Goal: Ask a question

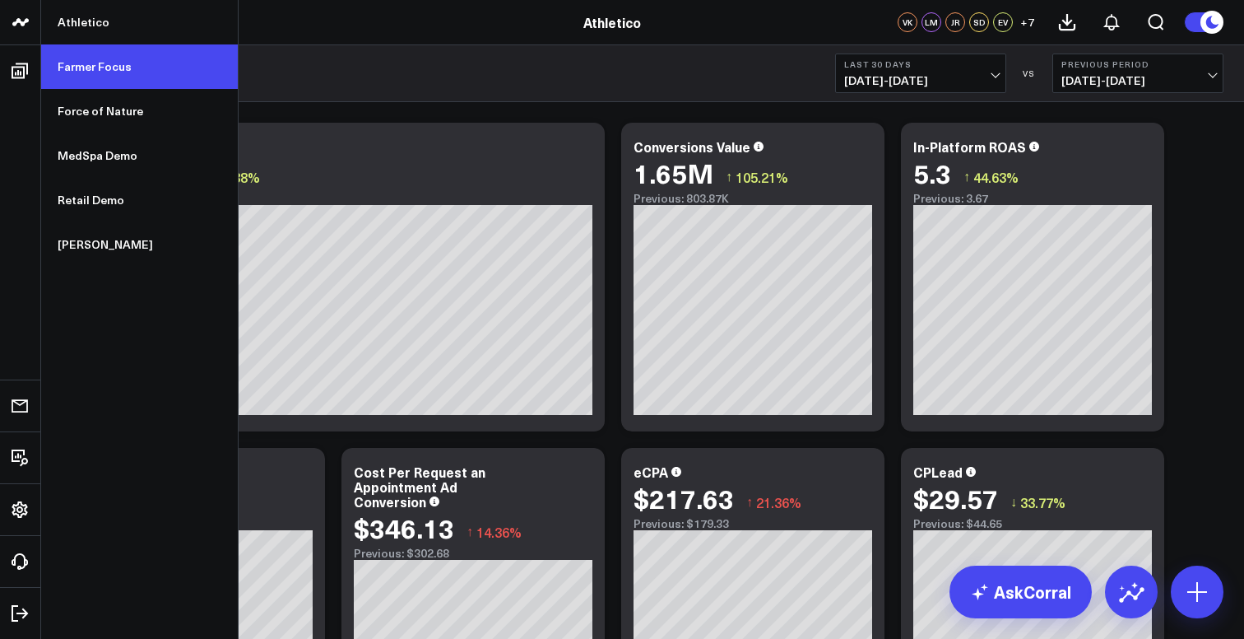
click at [88, 72] on link "Farmer Focus" at bounding box center [139, 66] width 197 height 44
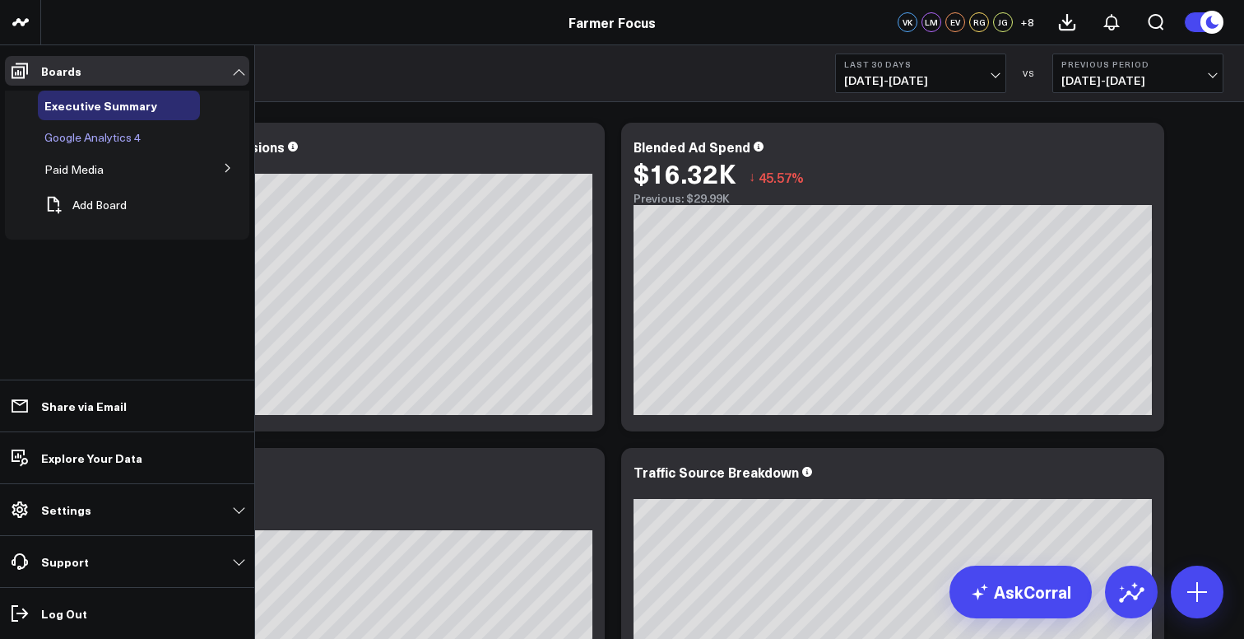
click at [61, 145] on div "Google Analytics 4" at bounding box center [119, 138] width 162 height 30
click at [83, 172] on span "Paid Media" at bounding box center [73, 169] width 59 height 16
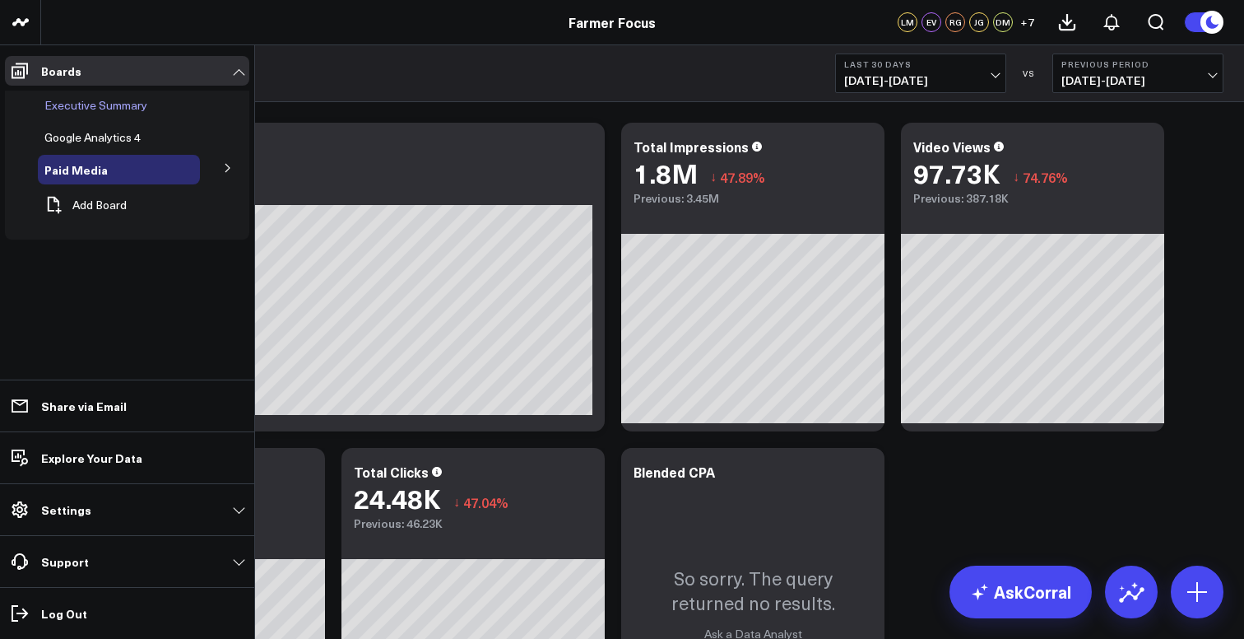
click at [104, 109] on span "Executive Summary" at bounding box center [95, 105] width 103 height 16
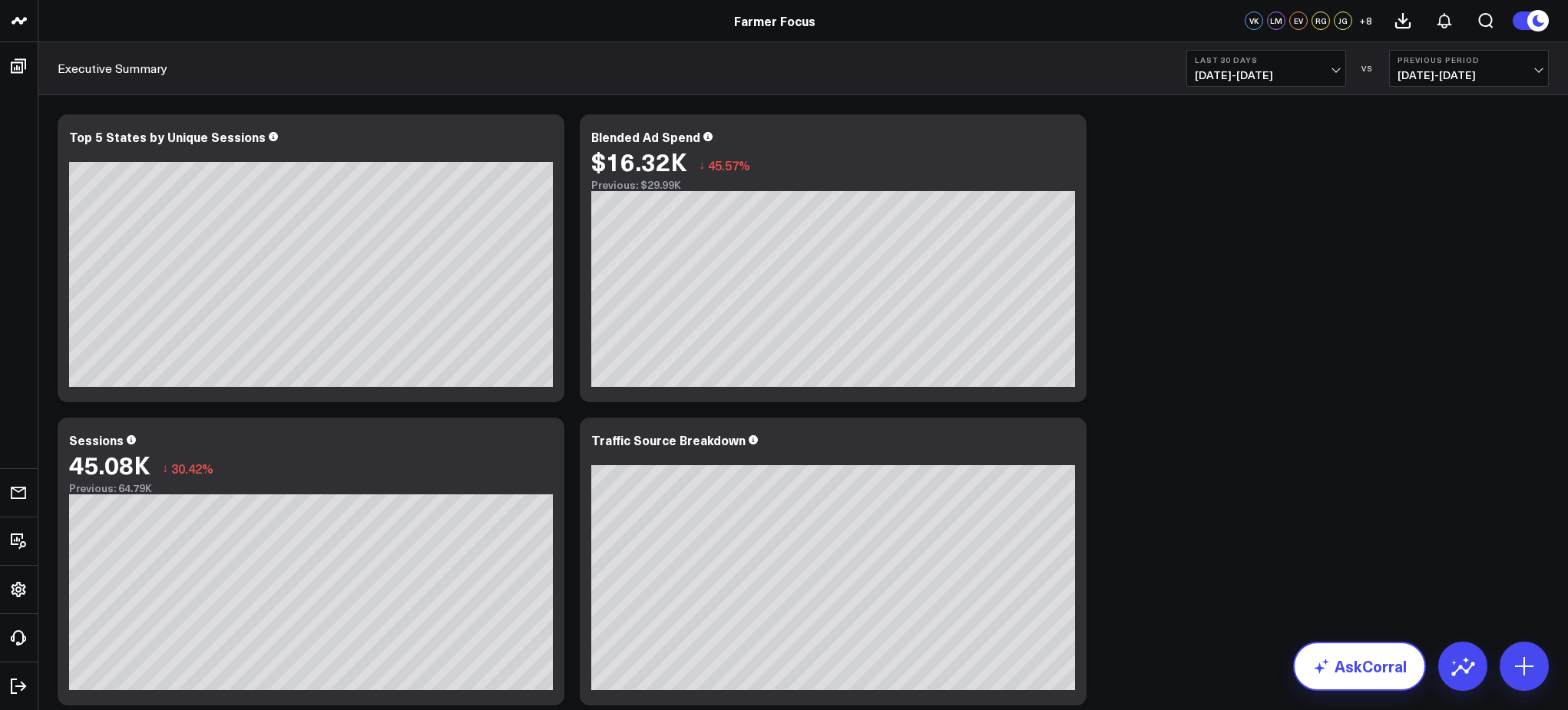
click at [1160, 595] on link "AskCorral" at bounding box center [1359, 666] width 132 height 49
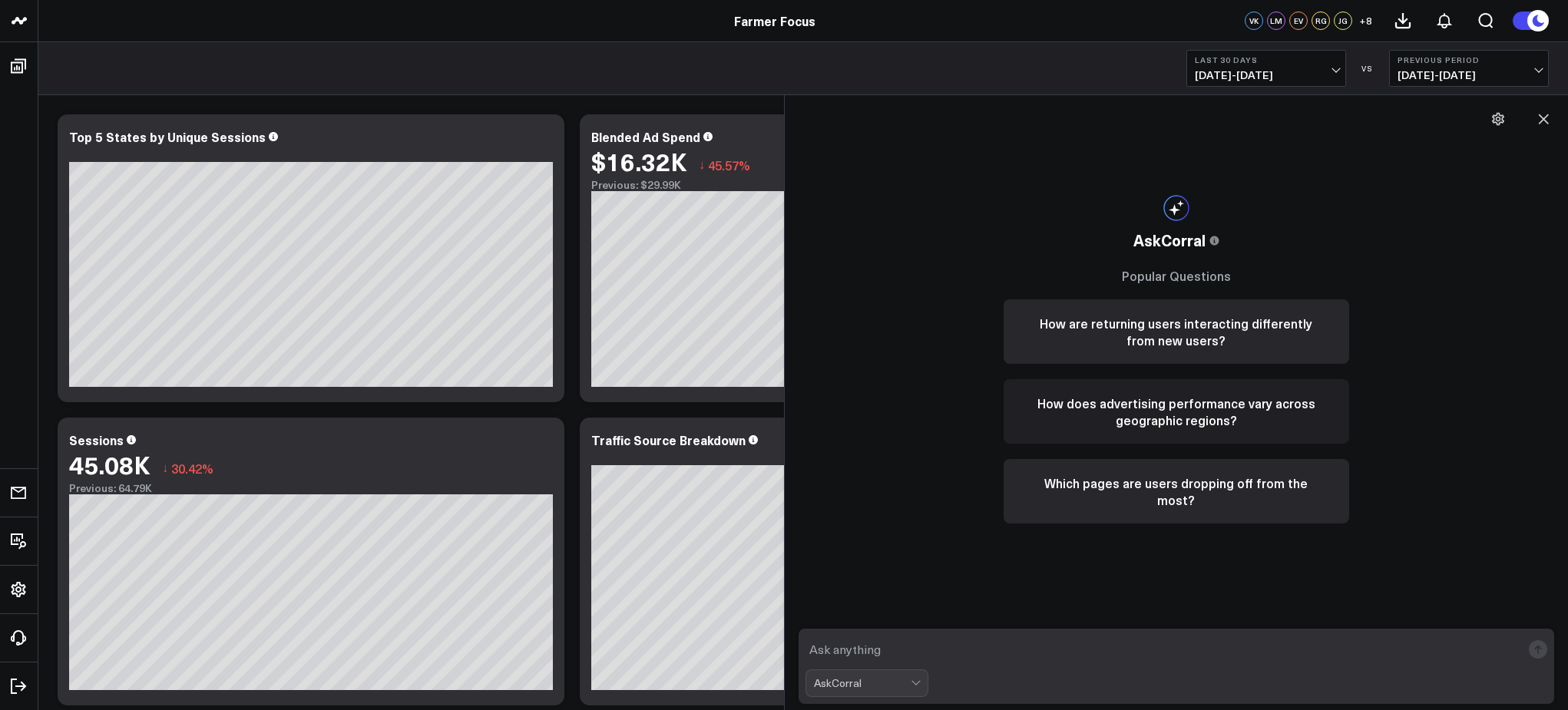
click at [1160, 423] on button "How does advertising performance vary across geographic regions?" at bounding box center [1176, 411] width 345 height 64
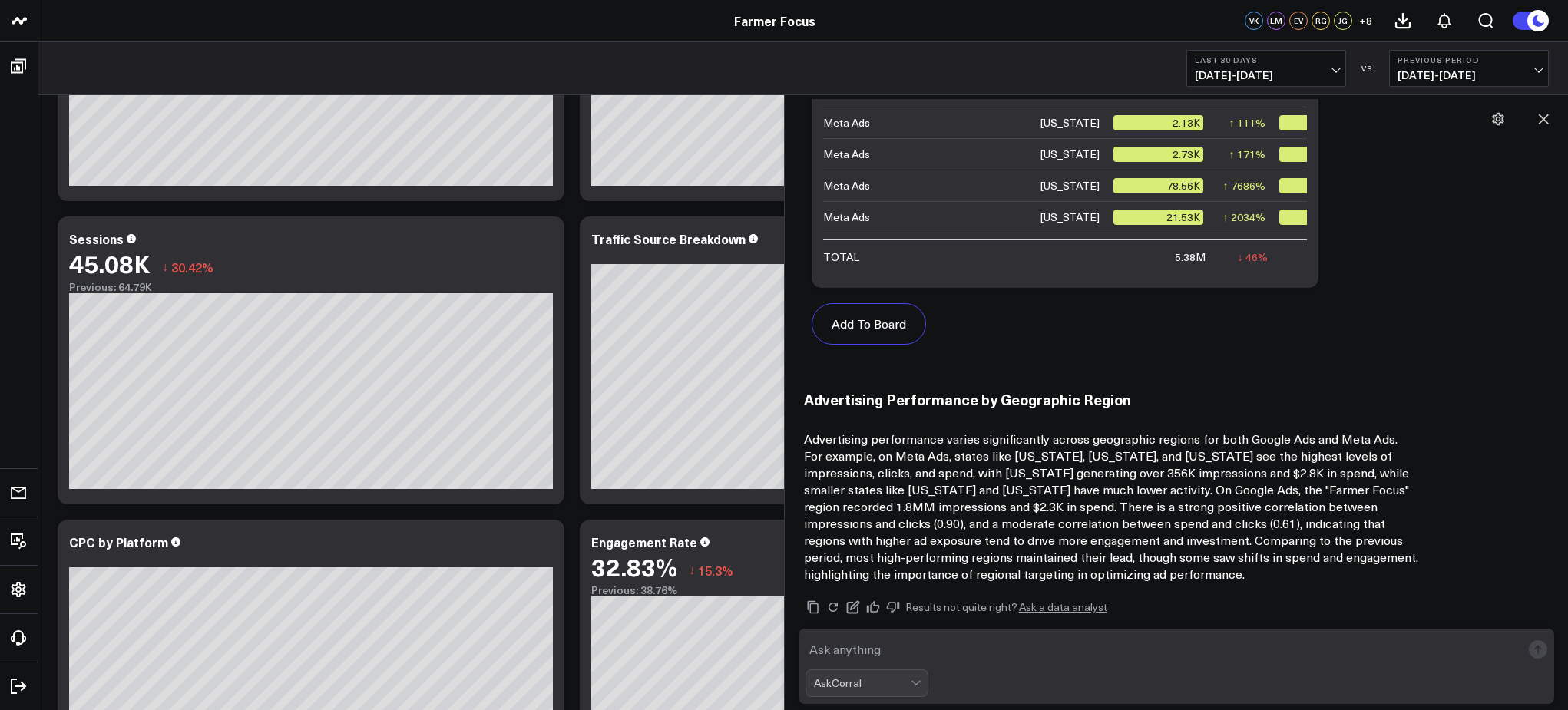
scroll to position [870, 0]
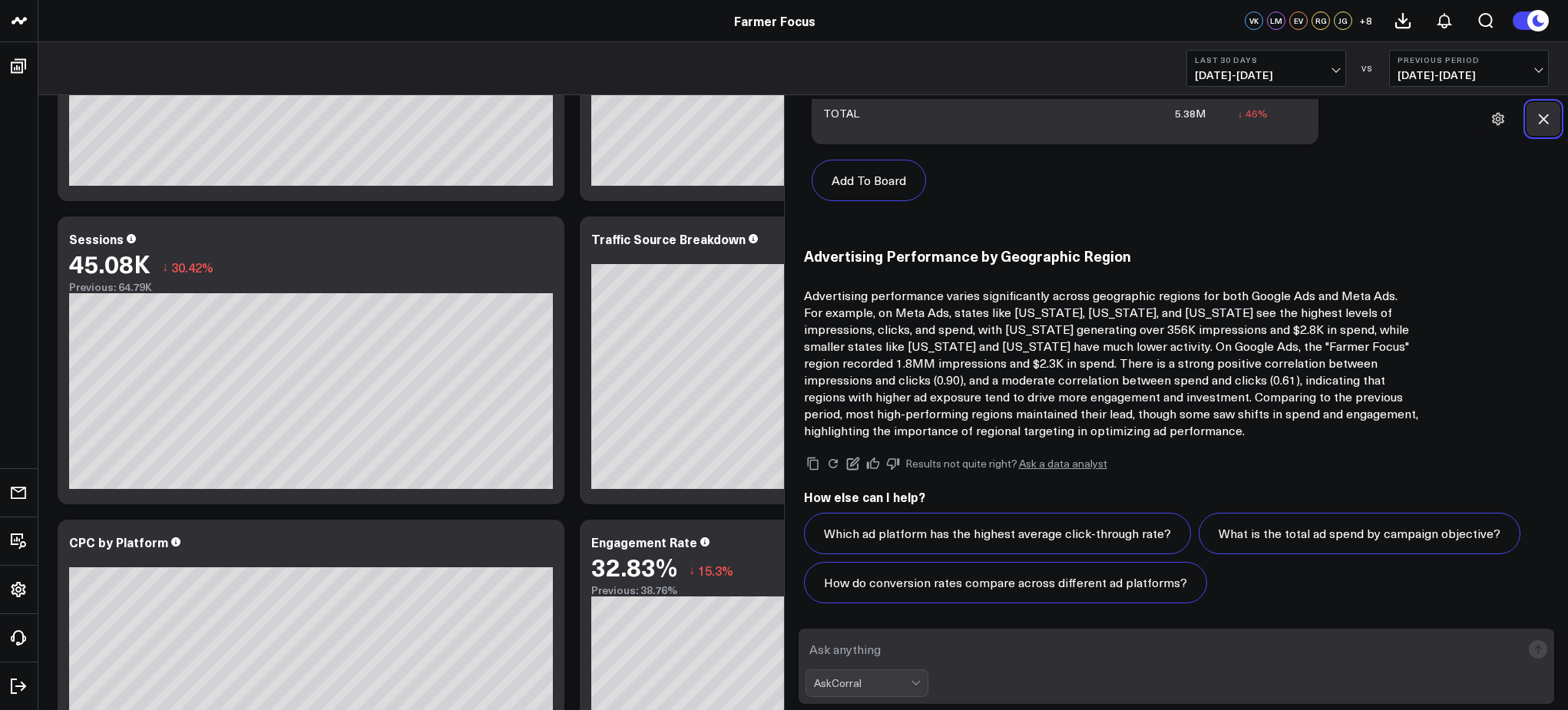
click at [1160, 119] on icon at bounding box center [1543, 119] width 10 height 10
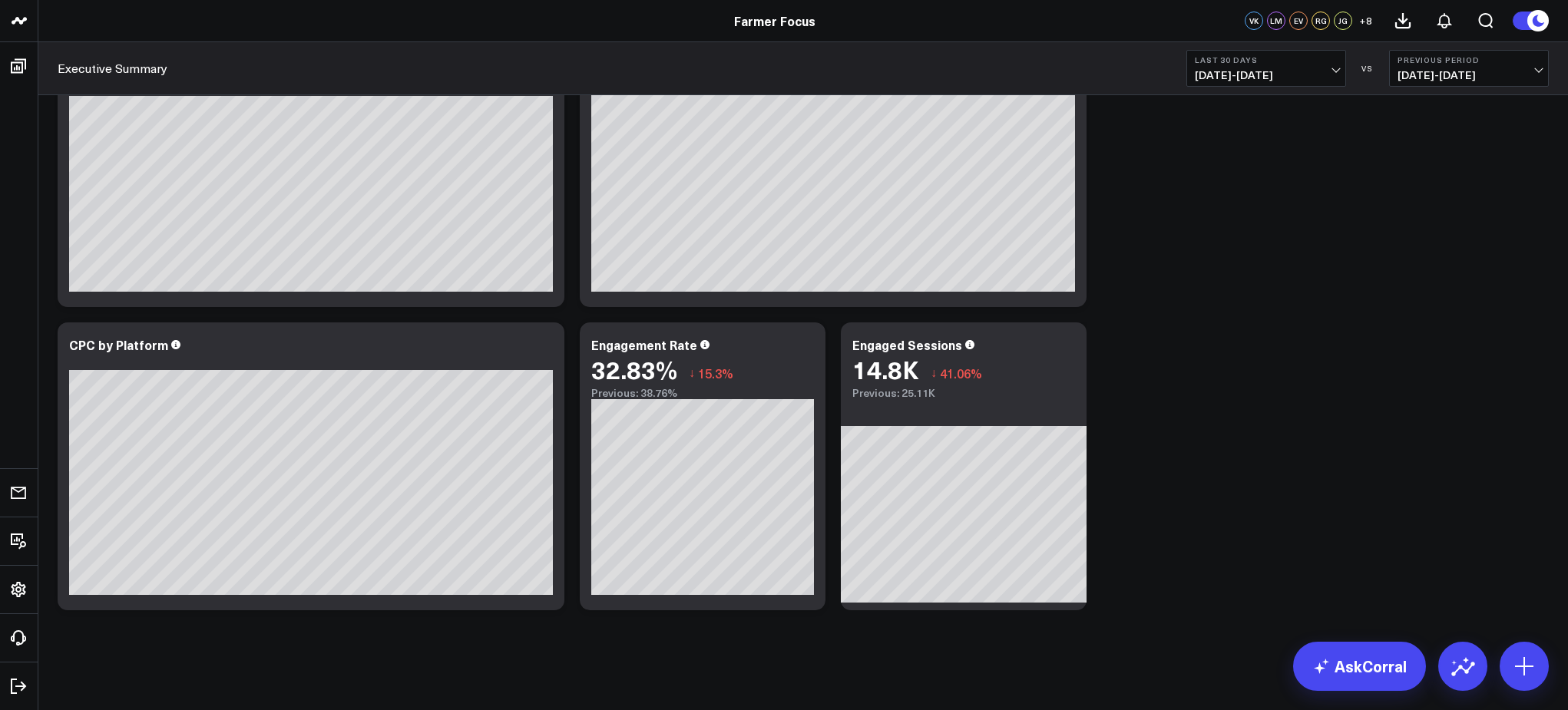
scroll to position [0, 0]
